Goal: Go to known website: Access a specific website the user already knows

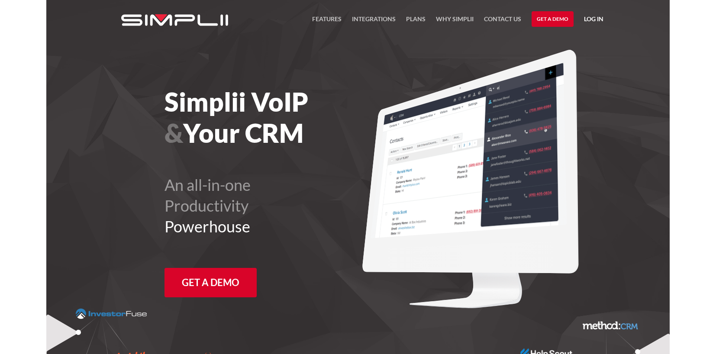
click at [591, 17] on link "Log in" at bounding box center [593, 20] width 19 height 13
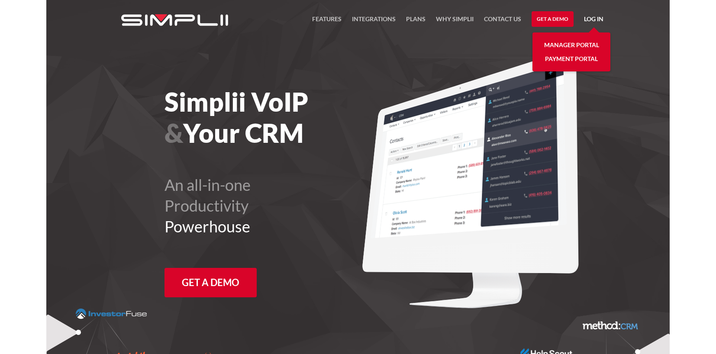
click at [565, 45] on link "Manager Portal" at bounding box center [571, 45] width 55 height 14
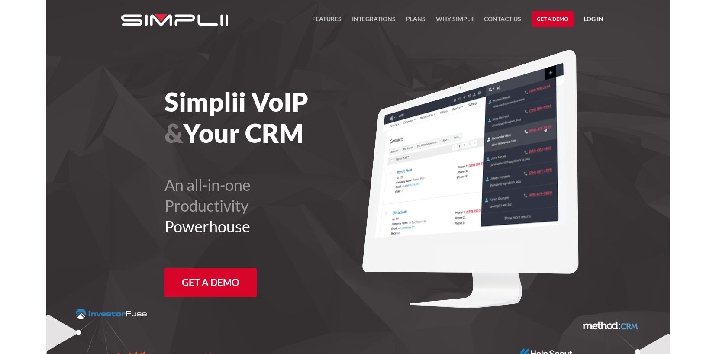
click at [589, 19] on link "Log in" at bounding box center [593, 20] width 19 height 13
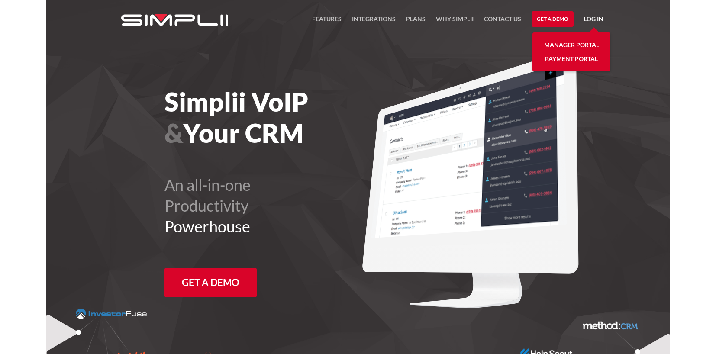
click at [588, 19] on link "Log in" at bounding box center [593, 20] width 19 height 13
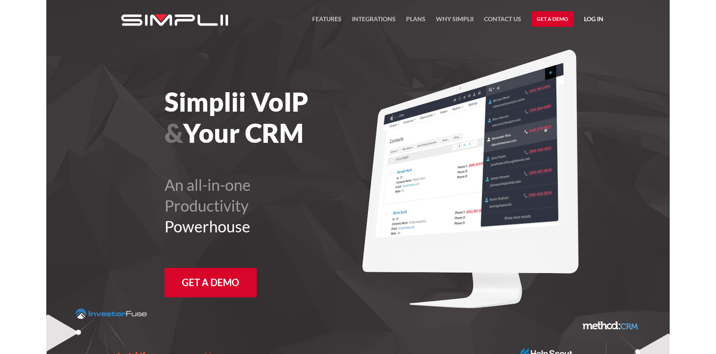
click at [591, 20] on link "Log in" at bounding box center [593, 20] width 19 height 13
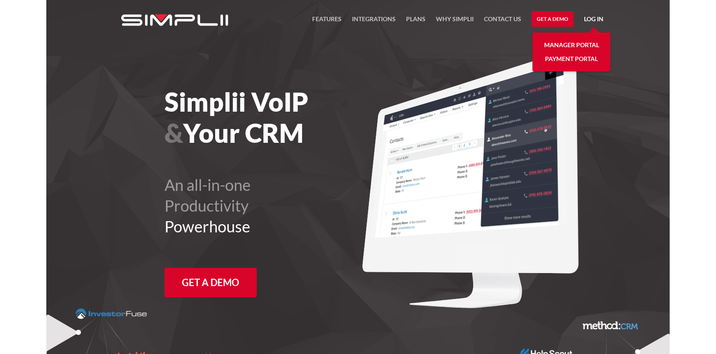
click at [583, 49] on link "Manager Portal" at bounding box center [571, 45] width 55 height 14
